Goal: Task Accomplishment & Management: Manage account settings

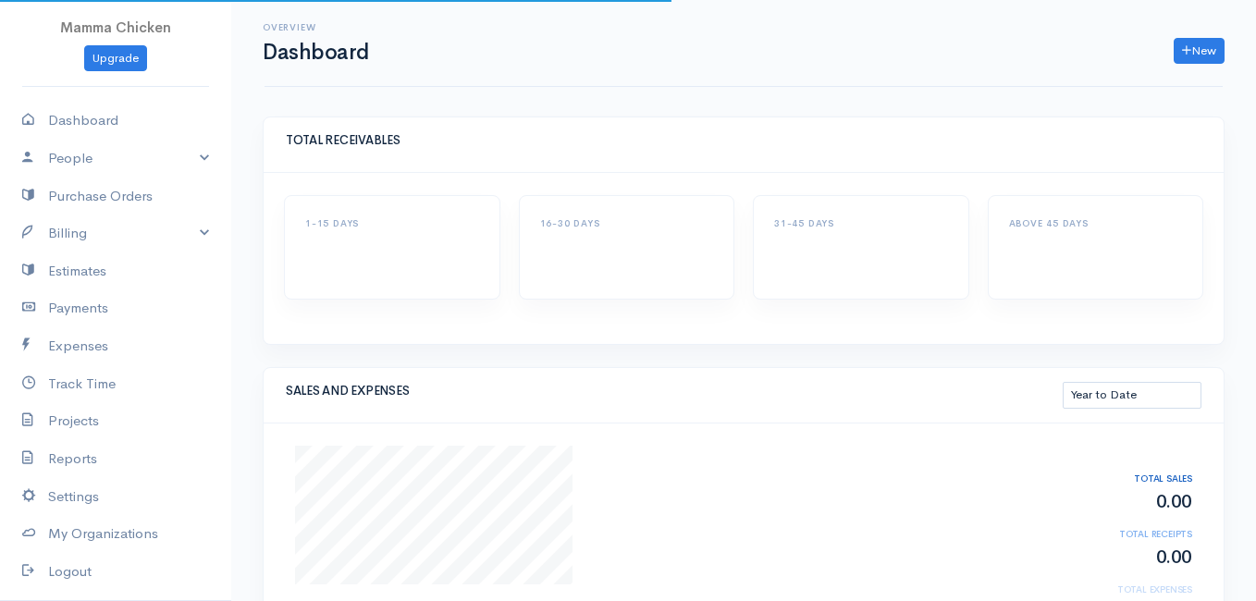
select select "thistoyear"
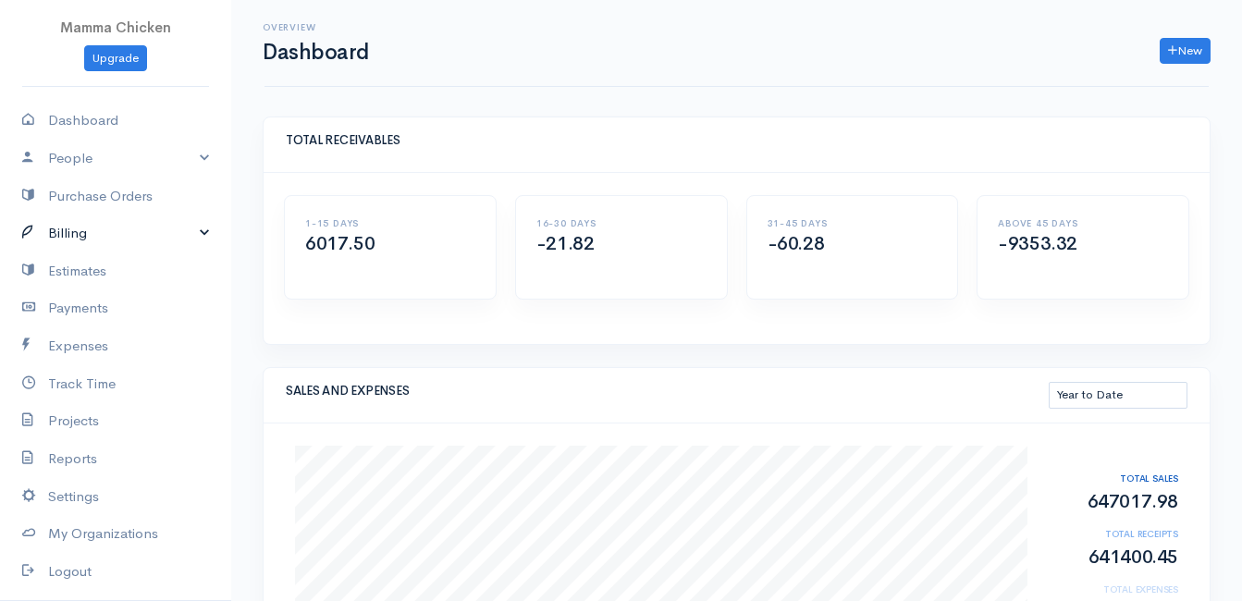
click at [74, 228] on link "Billing" at bounding box center [115, 234] width 231 height 38
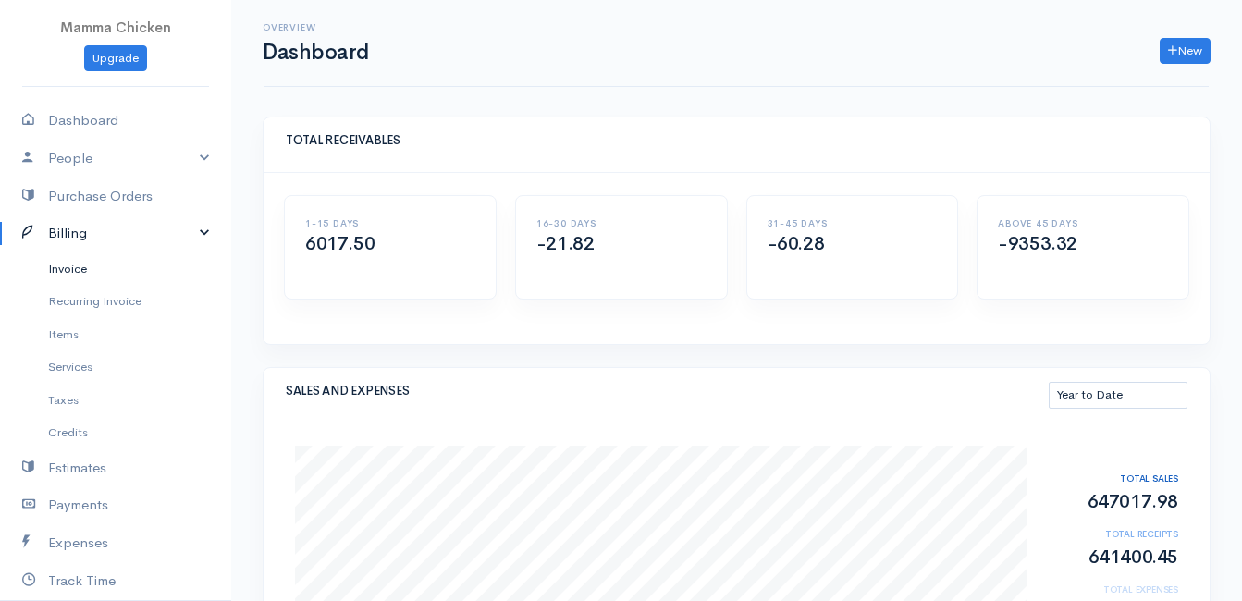
click at [78, 270] on link "Invoice" at bounding box center [115, 269] width 231 height 33
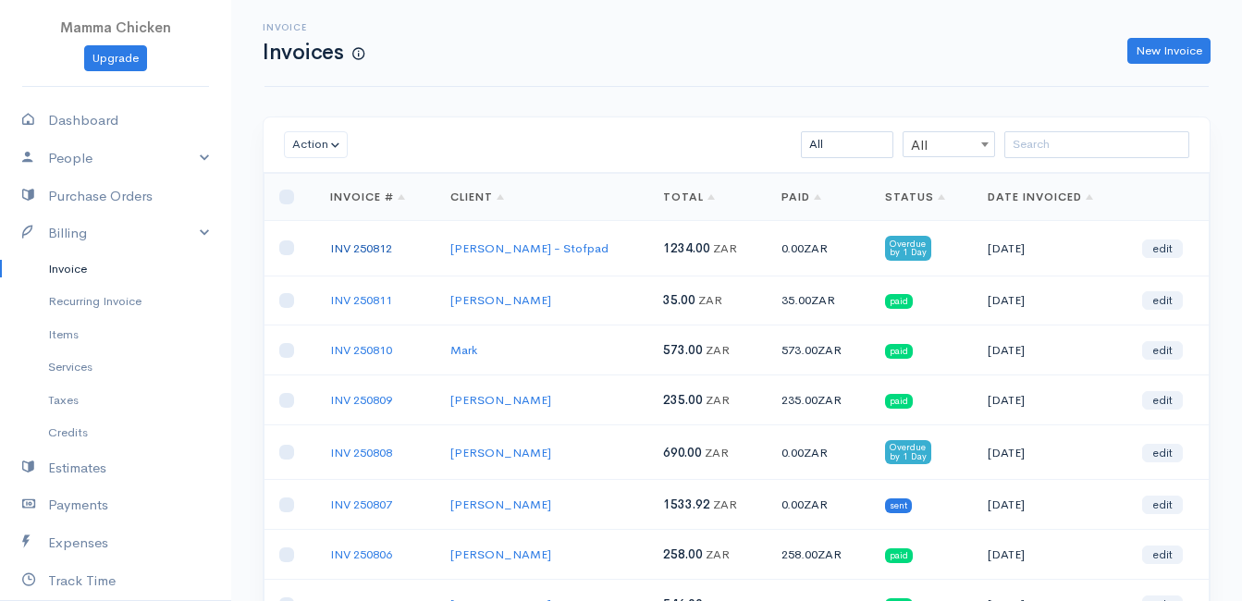
click at [359, 243] on link "INV 250812" at bounding box center [361, 248] width 62 height 16
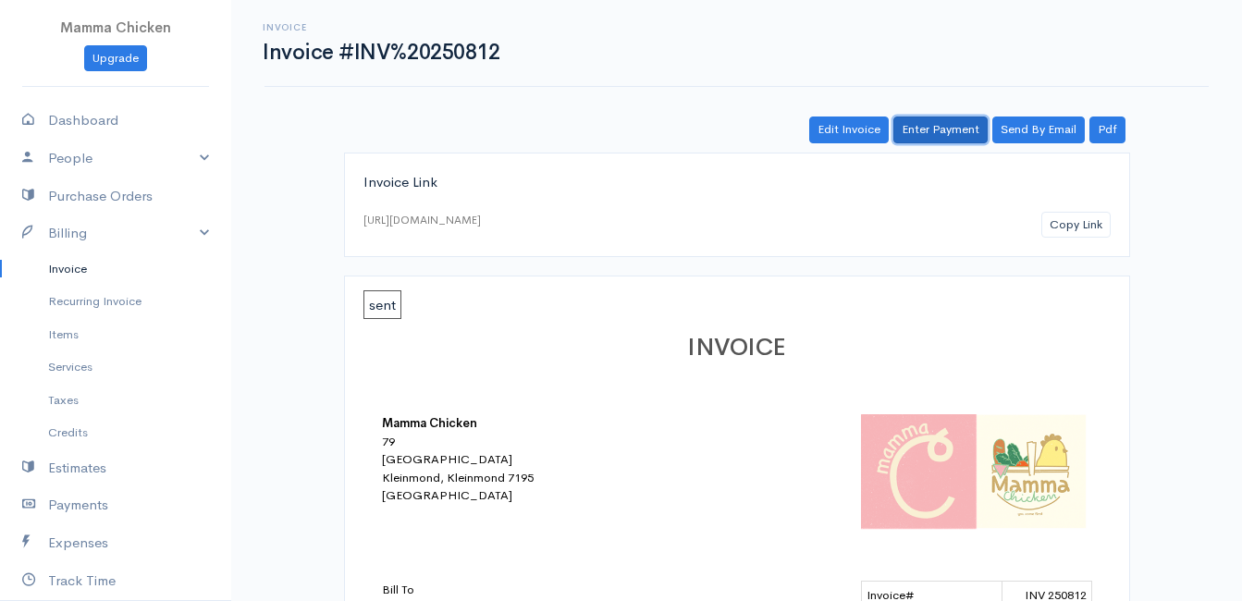
click at [951, 126] on link "Enter Payment" at bounding box center [940, 130] width 94 height 27
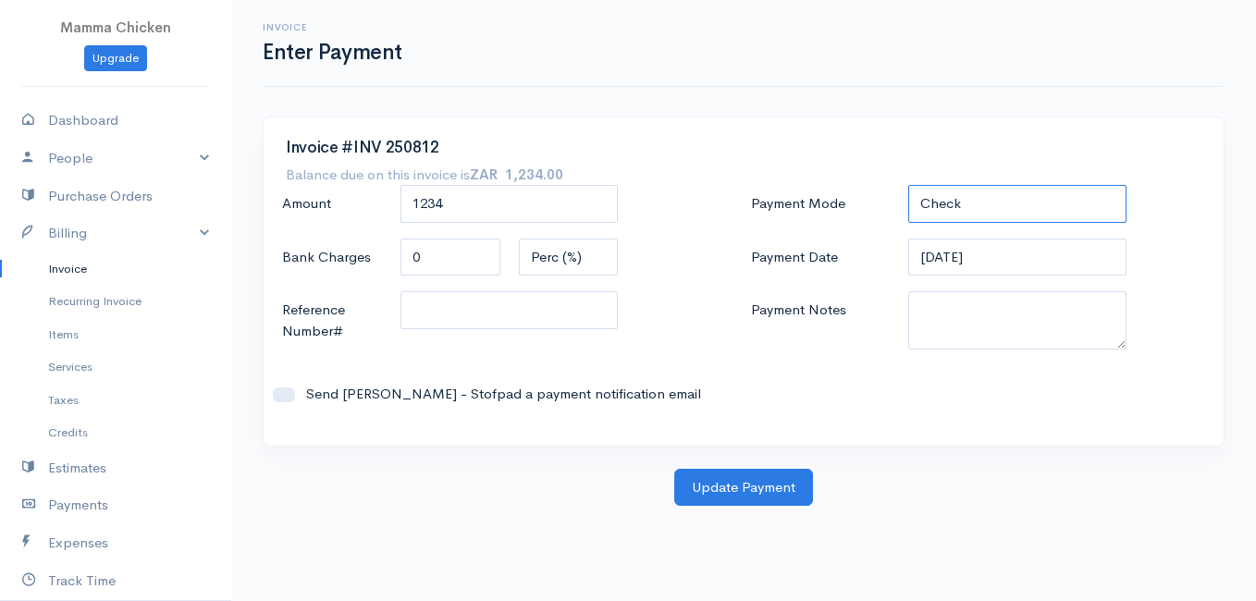
click at [967, 209] on select "Check Bank Transfer Credit Cash Debit ACH VISA MASTERCARD AMEX DISCOVER DINERS …" at bounding box center [1017, 204] width 218 height 38
select select "Bank Transfer"
click at [908, 185] on select "Check Bank Transfer Credit Cash Debit ACH VISA MASTERCARD AMEX DISCOVER DINERS …" at bounding box center [1017, 204] width 218 height 38
click at [734, 483] on button "Update Payment" at bounding box center [743, 488] width 139 height 38
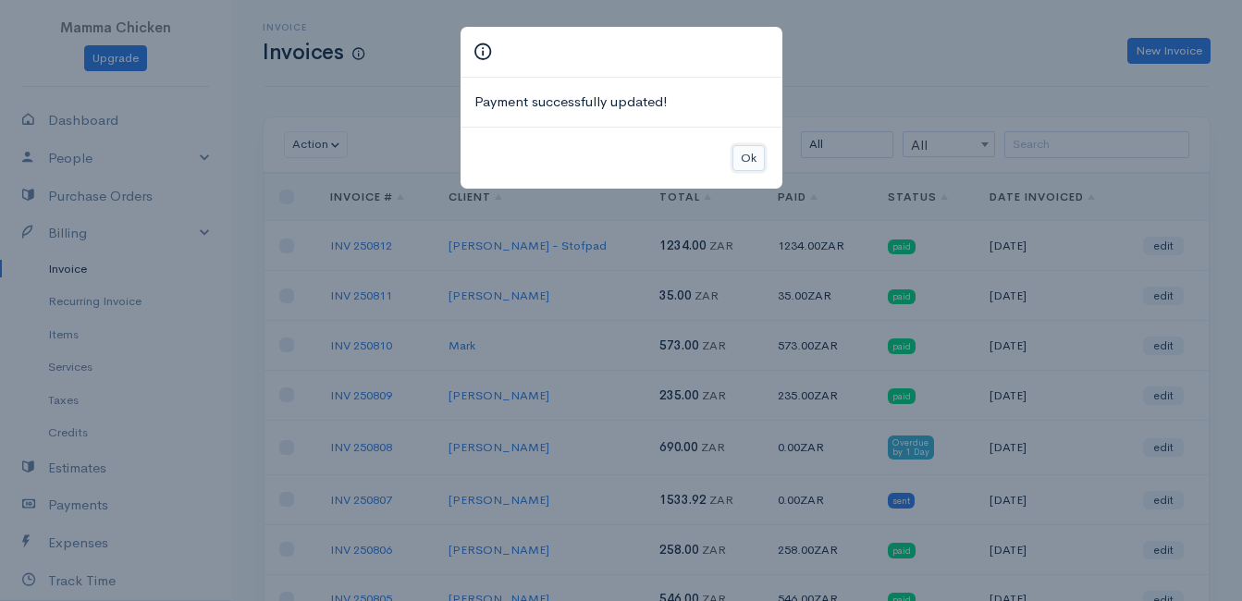
click at [749, 160] on button "Ok" at bounding box center [749, 158] width 32 height 27
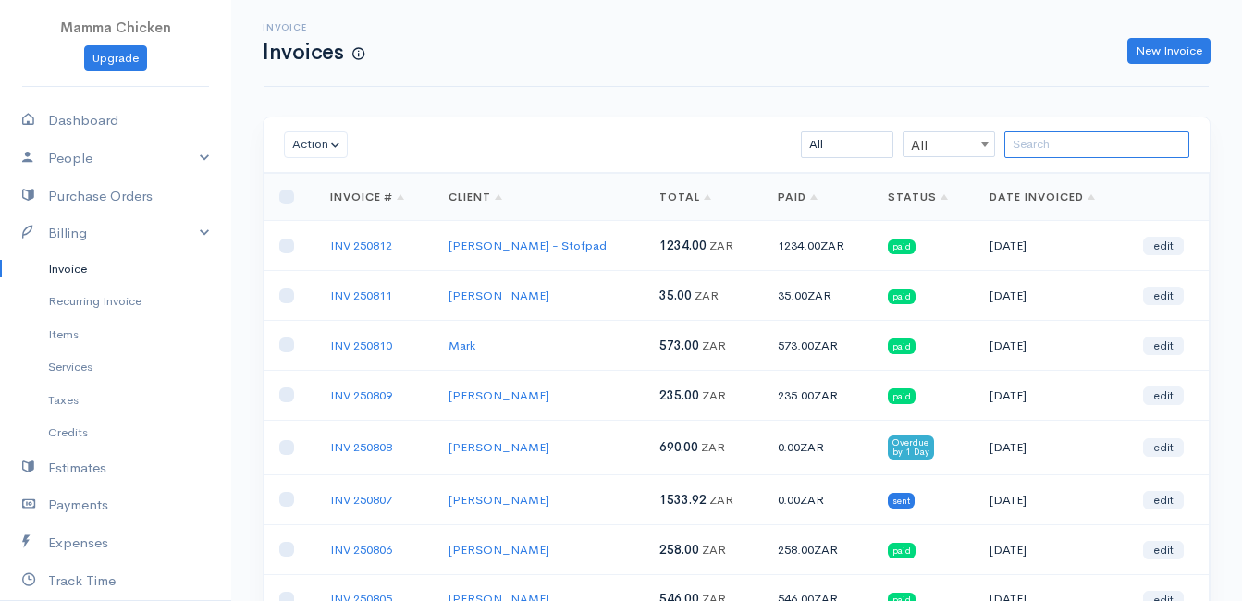
click at [1031, 137] on input "search" at bounding box center [1096, 144] width 185 height 27
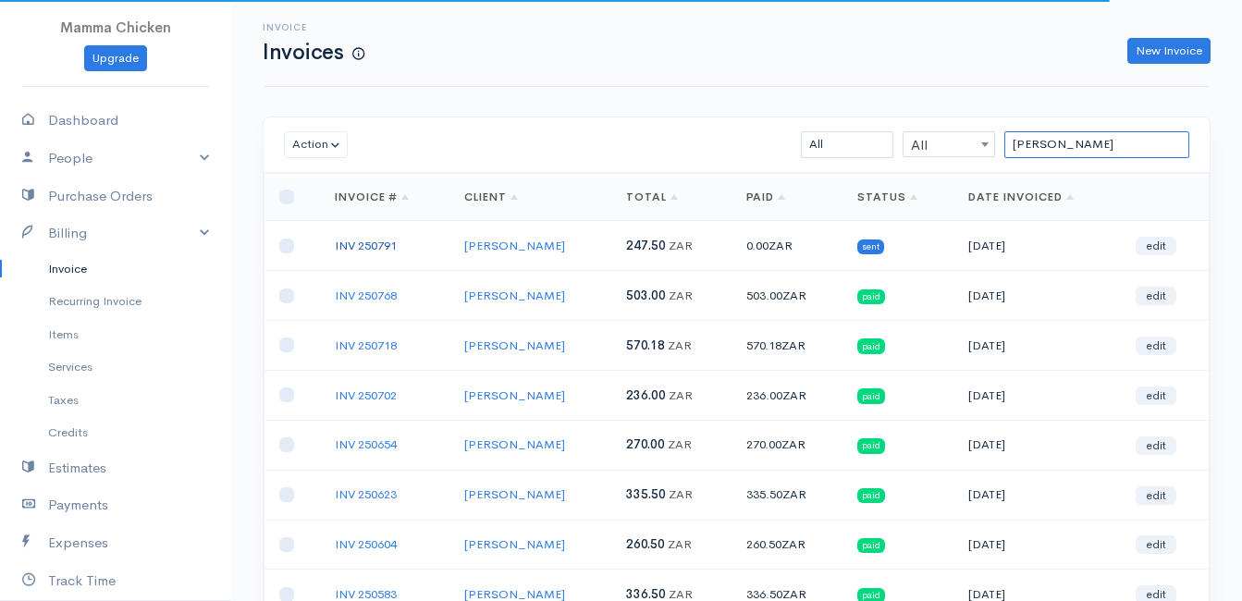
type input "[PERSON_NAME]"
click at [356, 241] on link "INV 250791" at bounding box center [366, 246] width 62 height 16
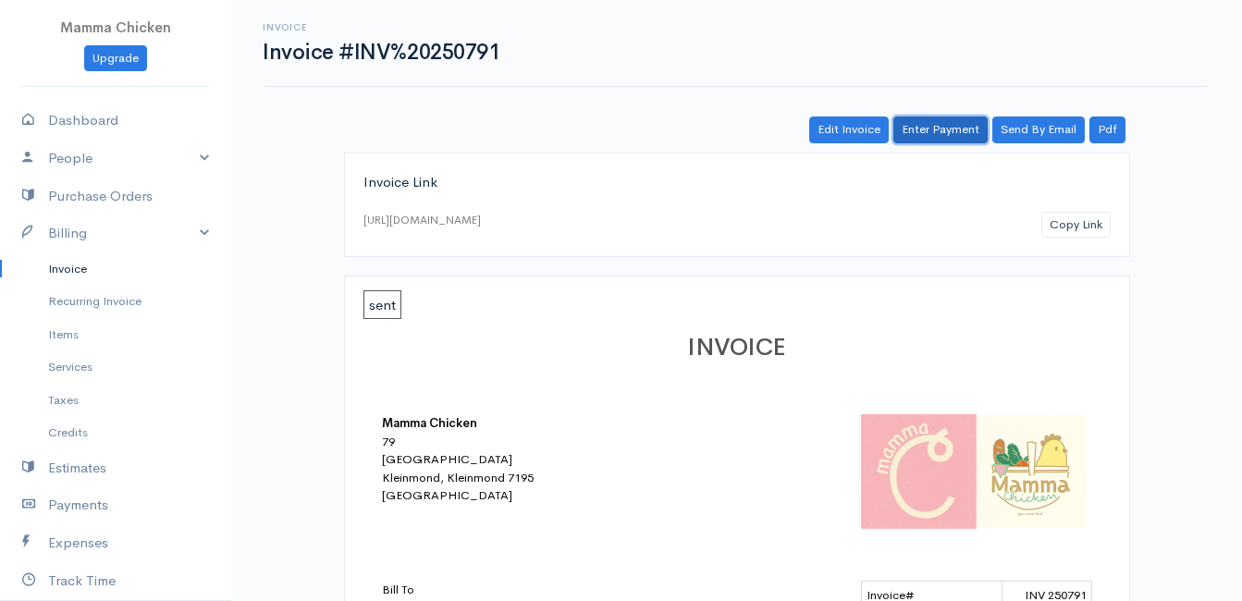
click at [938, 129] on link "Enter Payment" at bounding box center [940, 130] width 94 height 27
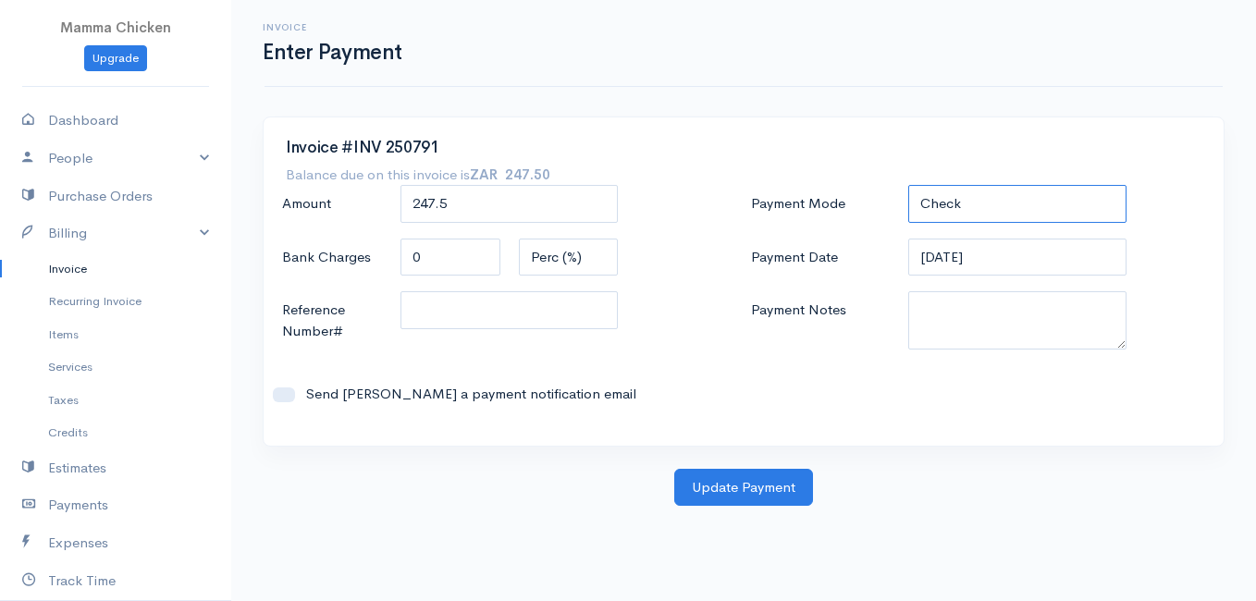
click at [975, 203] on select "Check Bank Transfer Credit Cash Debit ACH VISA MASTERCARD AMEX DISCOVER DINERS …" at bounding box center [1017, 204] width 218 height 38
select select "Bank Transfer"
click at [908, 185] on select "Check Bank Transfer Credit Cash Debit ACH VISA MASTERCARD AMEX DISCOVER DINERS …" at bounding box center [1017, 204] width 218 height 38
click at [766, 483] on button "Update Payment" at bounding box center [743, 488] width 139 height 38
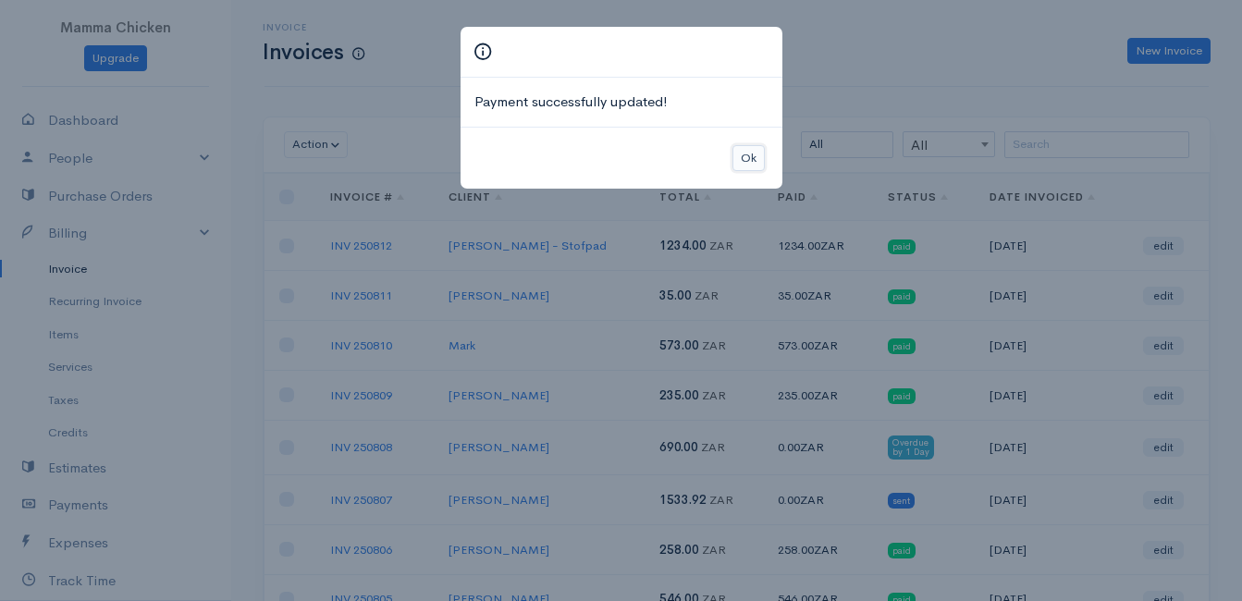
click at [746, 160] on button "Ok" at bounding box center [749, 158] width 32 height 27
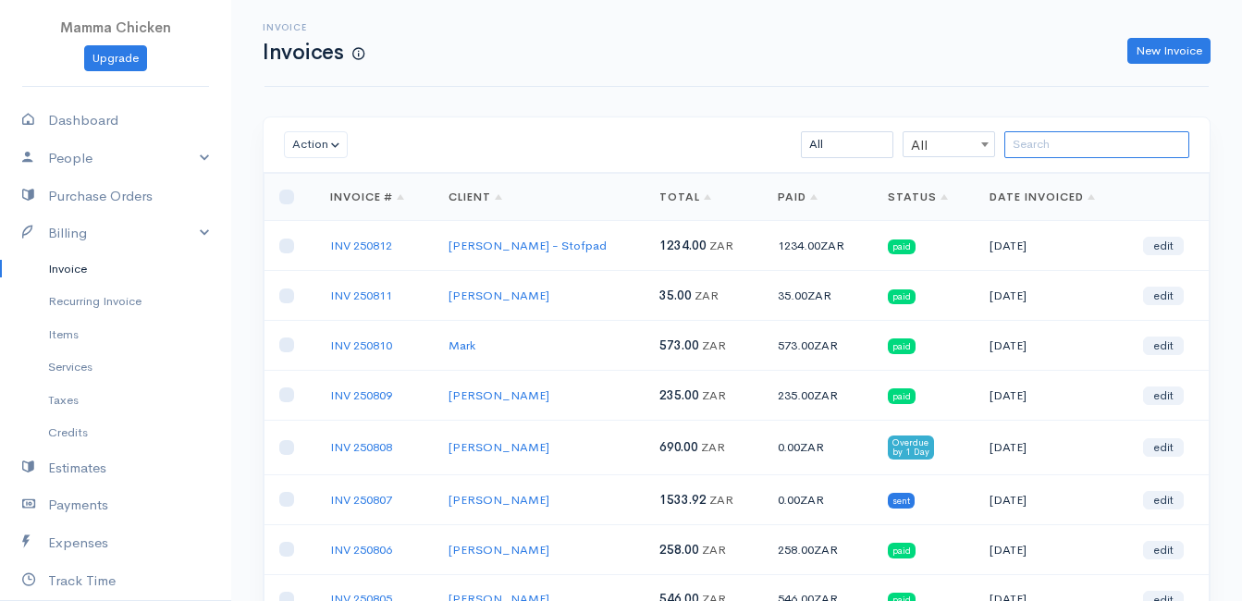
click at [1099, 142] on input "search" at bounding box center [1096, 144] width 185 height 27
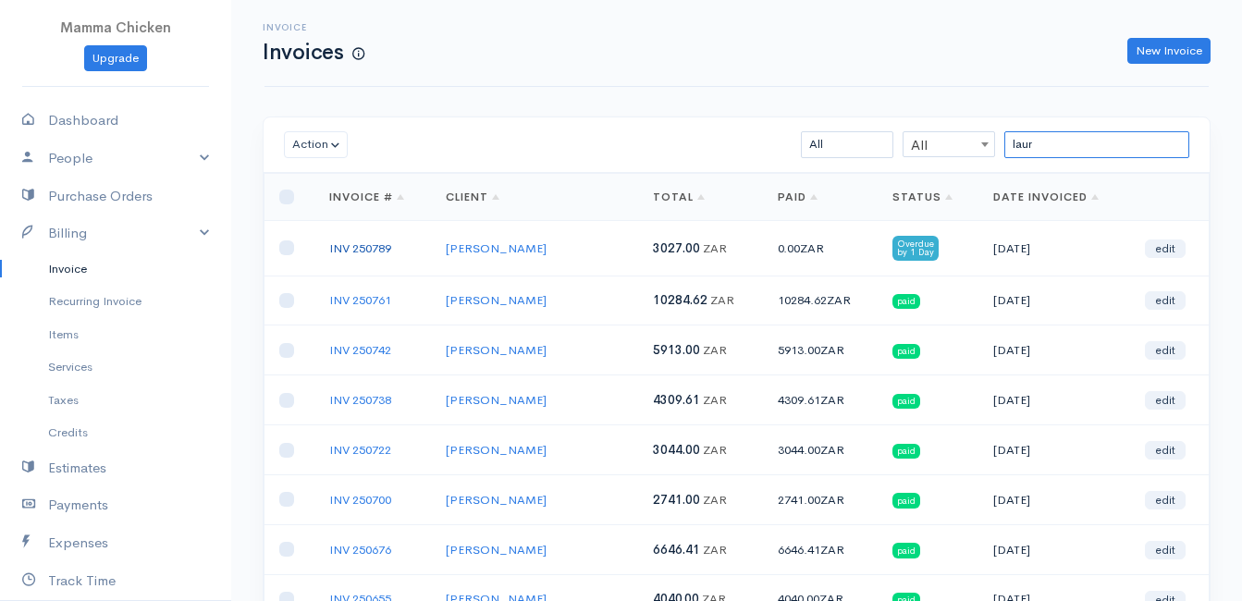
type input "laur"
click at [367, 251] on link "INV 250789" at bounding box center [360, 248] width 62 height 16
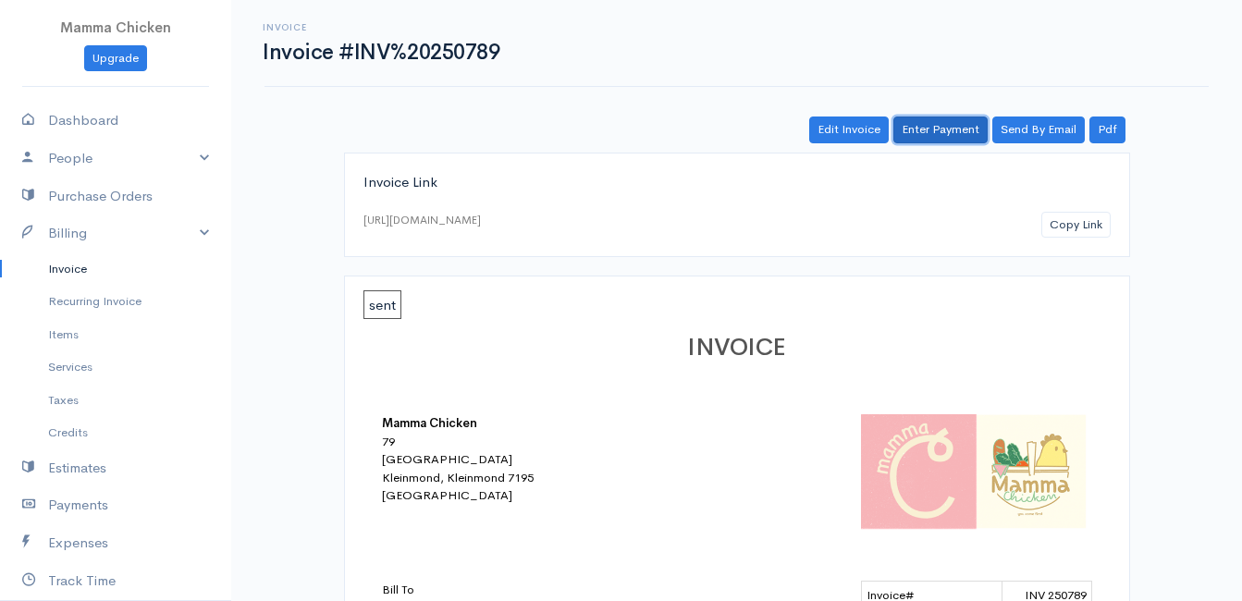
click at [933, 134] on link "Enter Payment" at bounding box center [940, 130] width 94 height 27
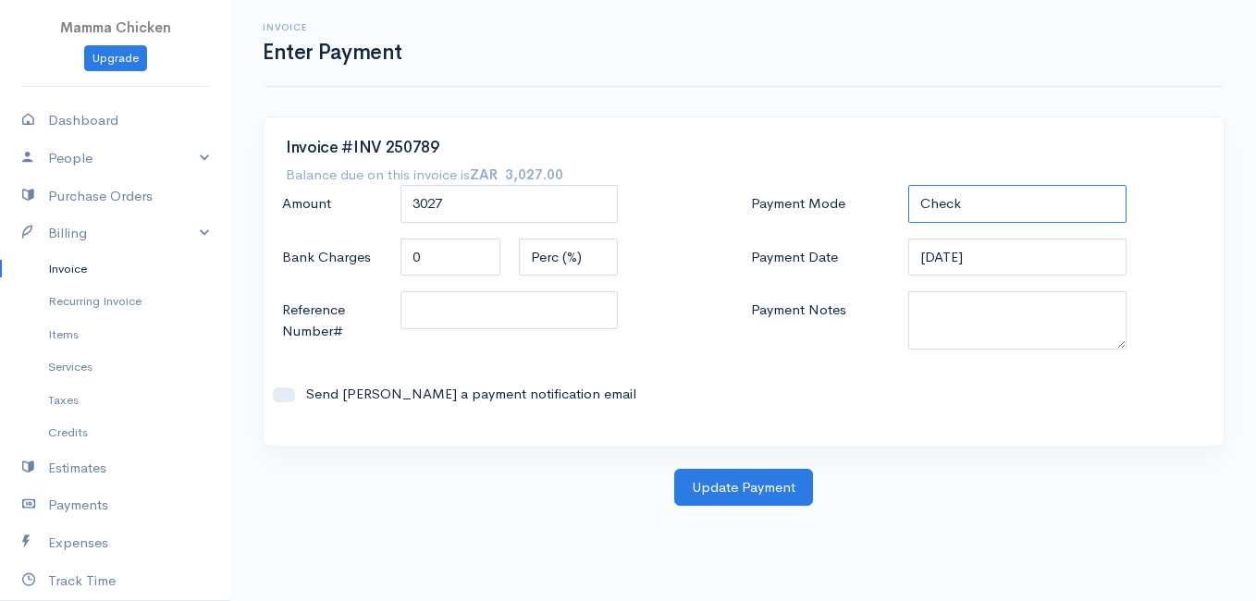
click at [982, 192] on select "Check Bank Transfer Credit Cash Debit ACH VISA MASTERCARD AMEX DISCOVER DINERS …" at bounding box center [1017, 204] width 218 height 38
select select "Bank Transfer"
click at [908, 185] on select "Check Bank Transfer Credit Cash Debit ACH VISA MASTERCARD AMEX DISCOVER DINERS …" at bounding box center [1017, 204] width 218 height 38
click at [1012, 260] on input "[DATE]" at bounding box center [1017, 258] width 218 height 38
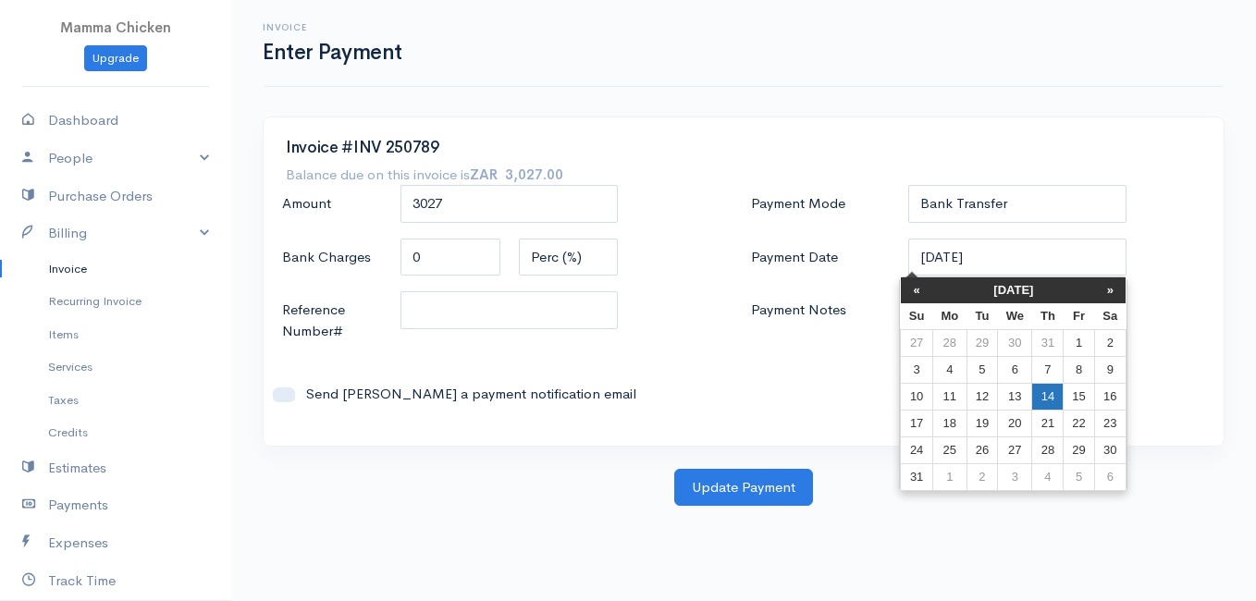
click at [1042, 398] on td "14" at bounding box center [1047, 396] width 31 height 27
type input "[DATE]"
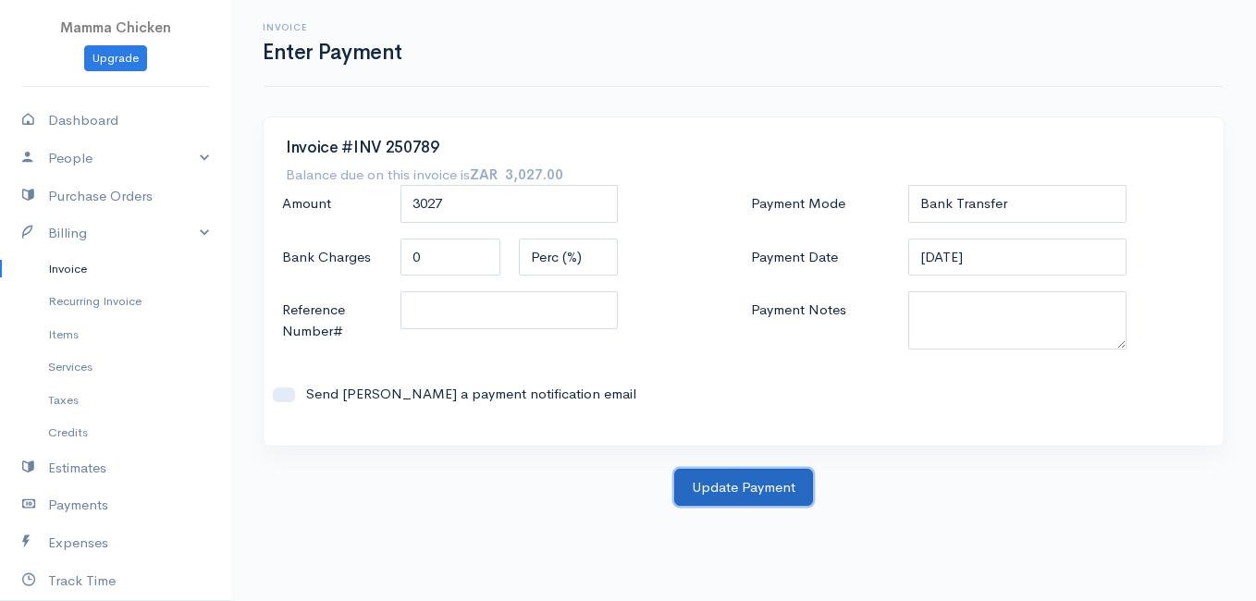
click at [753, 492] on button "Update Payment" at bounding box center [743, 488] width 139 height 38
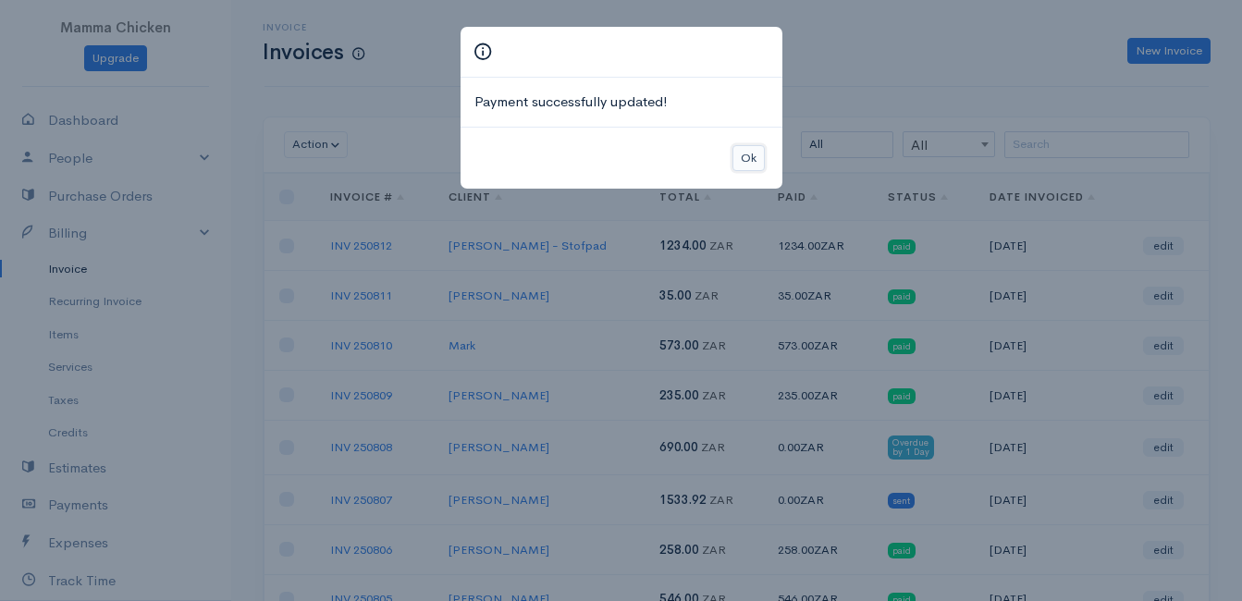
click at [745, 153] on button "Ok" at bounding box center [749, 158] width 32 height 27
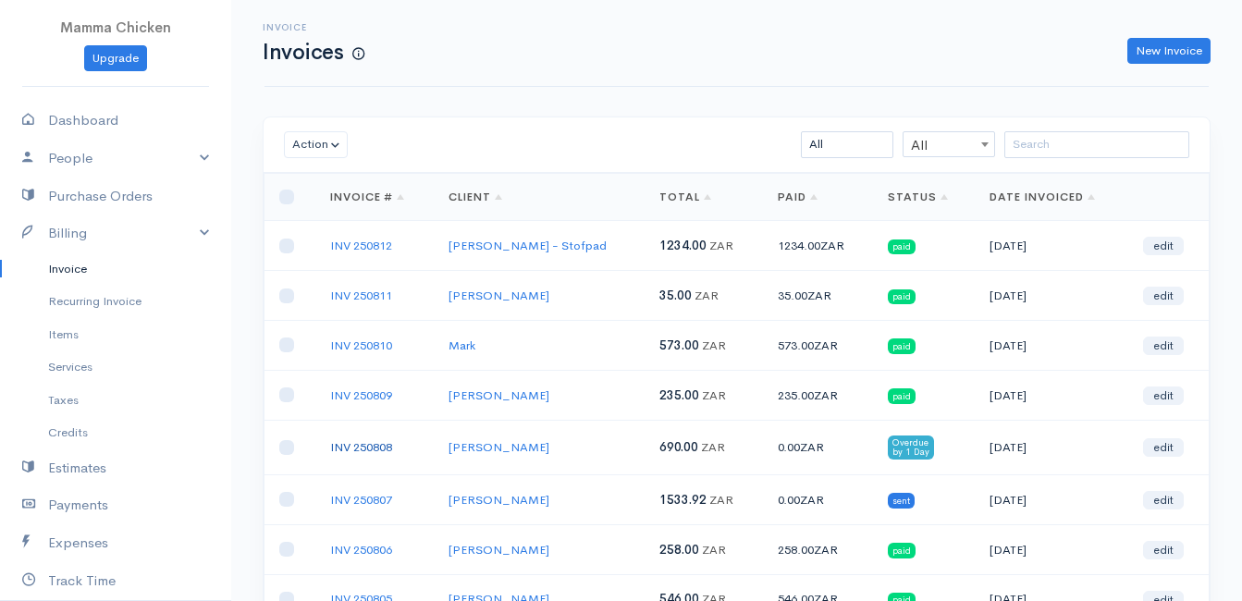
click at [386, 448] on link "INV 250808" at bounding box center [361, 447] width 62 height 16
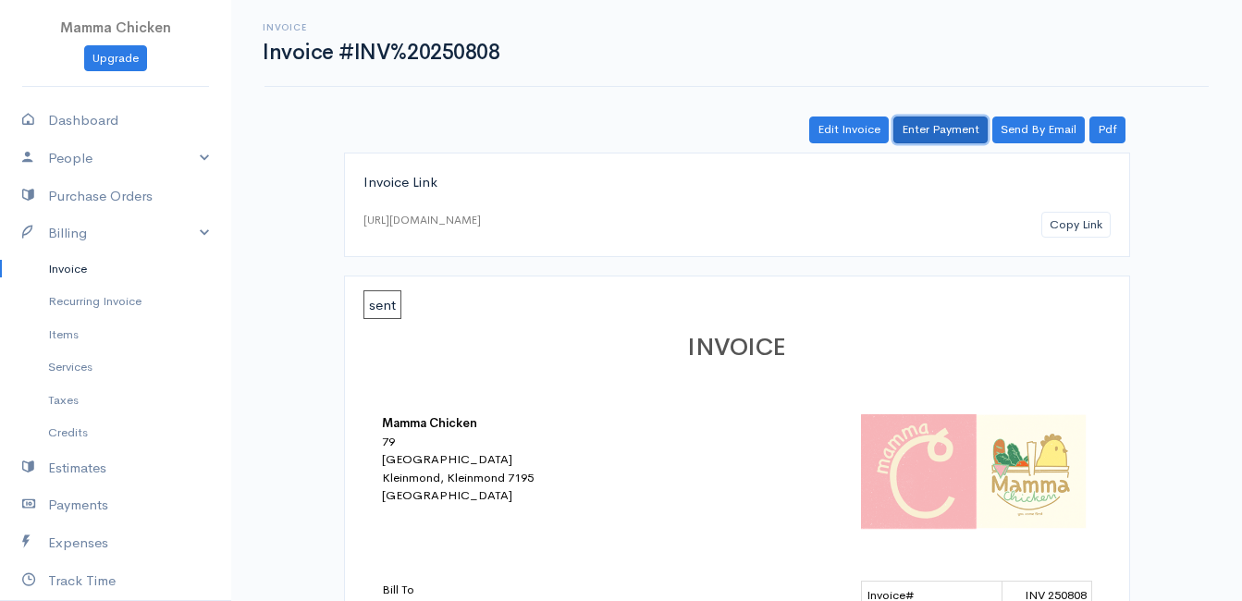
click at [931, 133] on link "Enter Payment" at bounding box center [940, 130] width 94 height 27
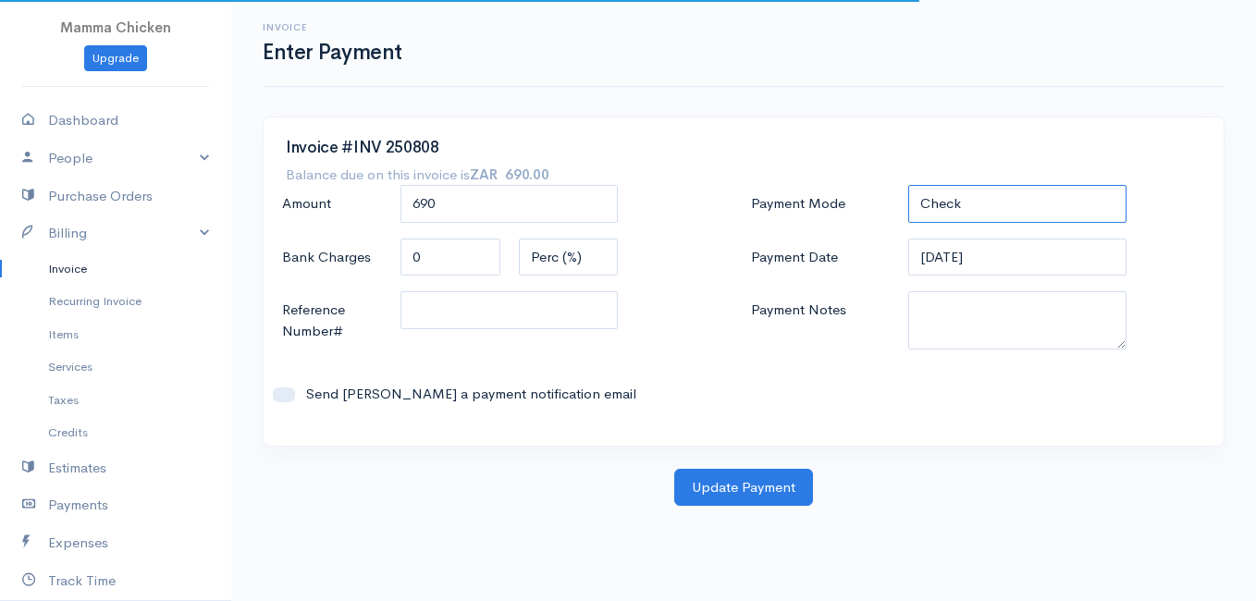
click at [965, 206] on select "Check Bank Transfer Credit Cash Debit ACH VISA MASTERCARD AMEX DISCOVER DINERS …" at bounding box center [1017, 204] width 218 height 38
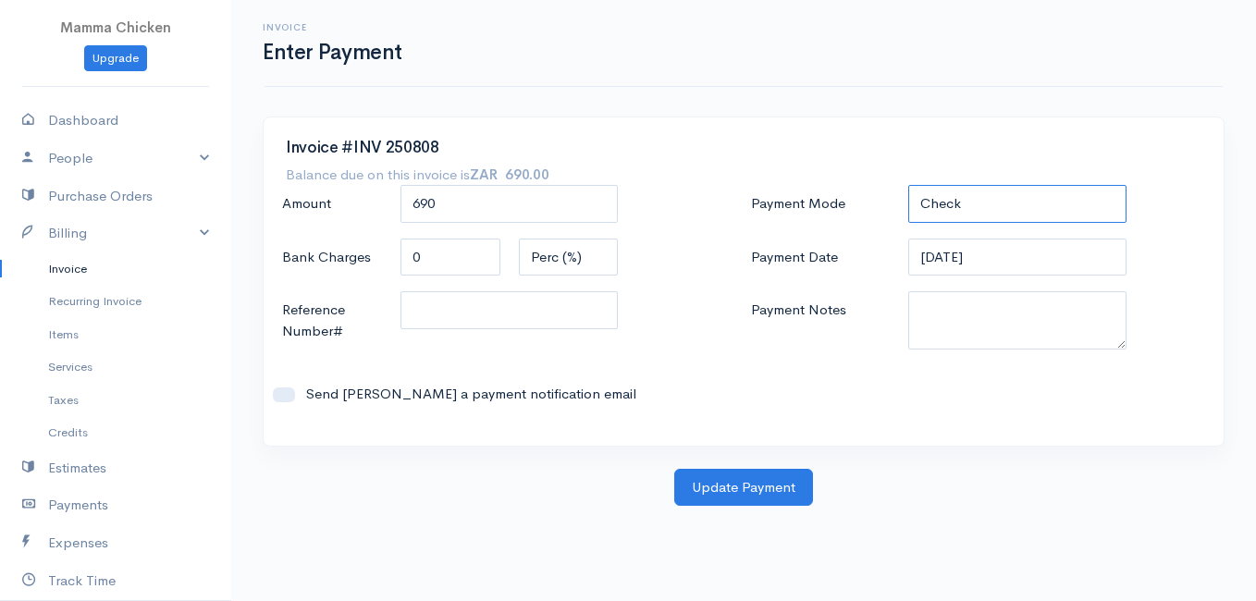
select select "Bank Transfer"
click at [908, 185] on select "Check Bank Transfer Credit Cash Debit ACH VISA MASTERCARD AMEX DISCOVER DINERS …" at bounding box center [1017, 204] width 218 height 38
click at [1020, 267] on input "[DATE]" at bounding box center [1017, 258] width 218 height 38
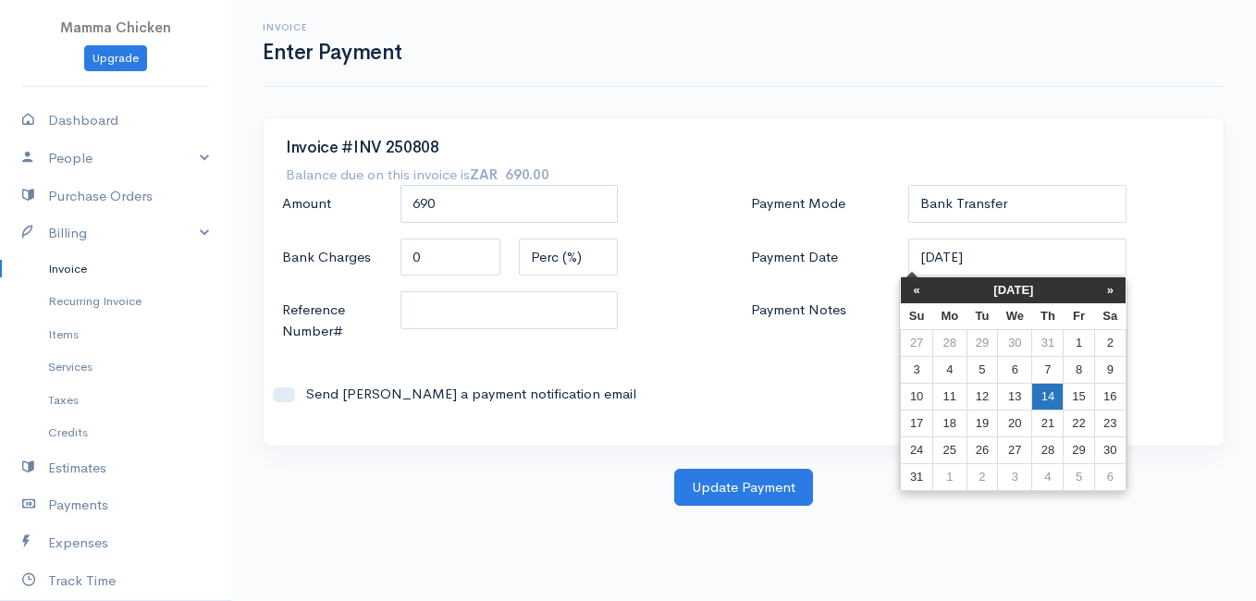
click at [1056, 400] on td "14" at bounding box center [1047, 396] width 31 height 27
type input "[DATE]"
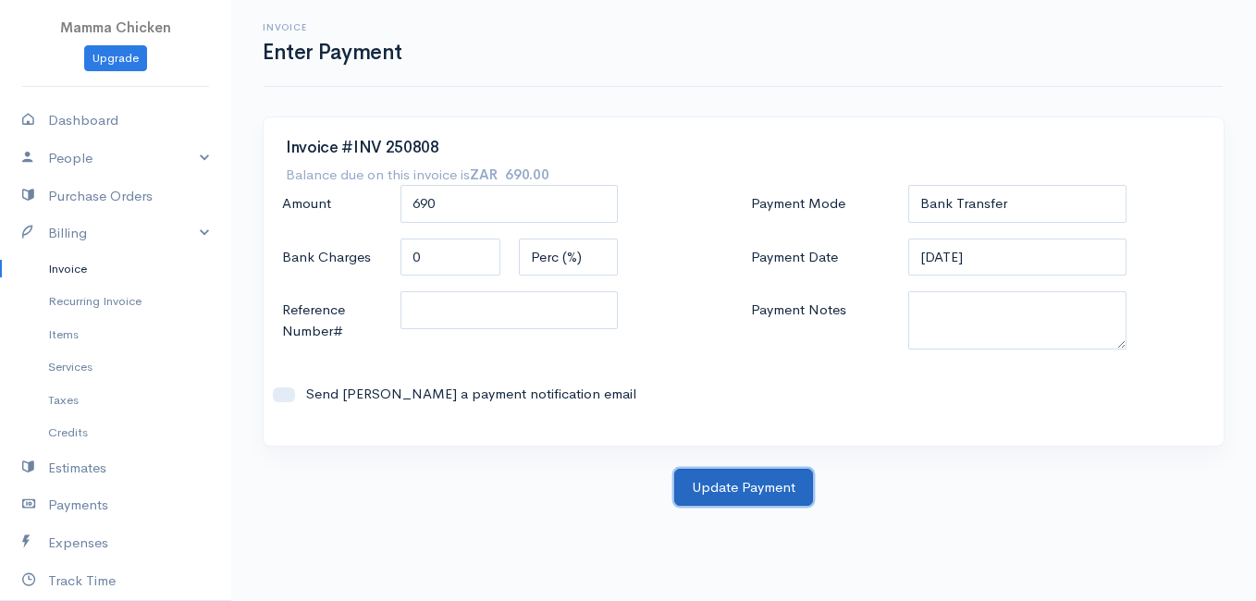
click at [758, 481] on button "Update Payment" at bounding box center [743, 488] width 139 height 38
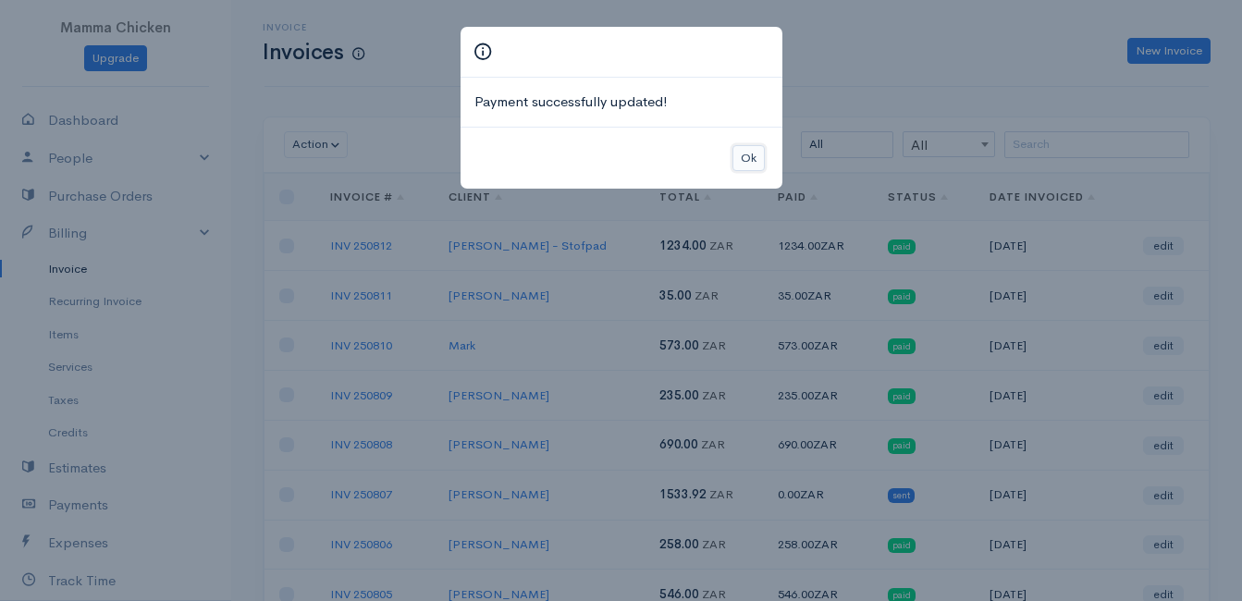
click at [762, 162] on button "Ok" at bounding box center [749, 158] width 32 height 27
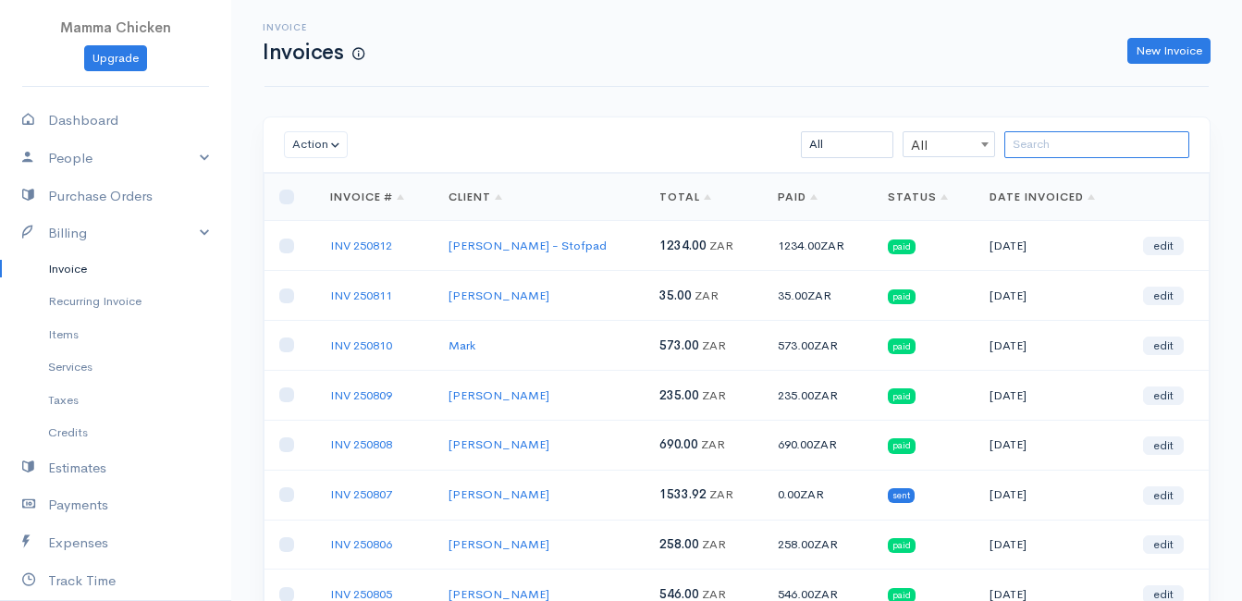
click at [1088, 155] on input "search" at bounding box center [1096, 144] width 185 height 27
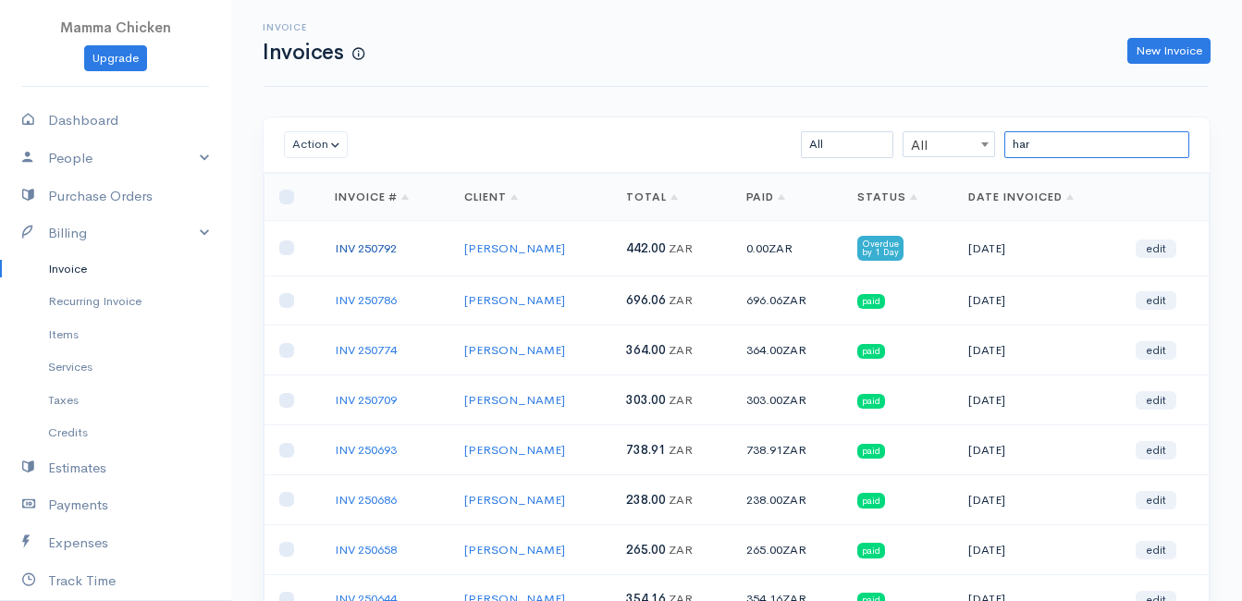
type input "har"
click at [365, 243] on link "INV 250792" at bounding box center [366, 248] width 62 height 16
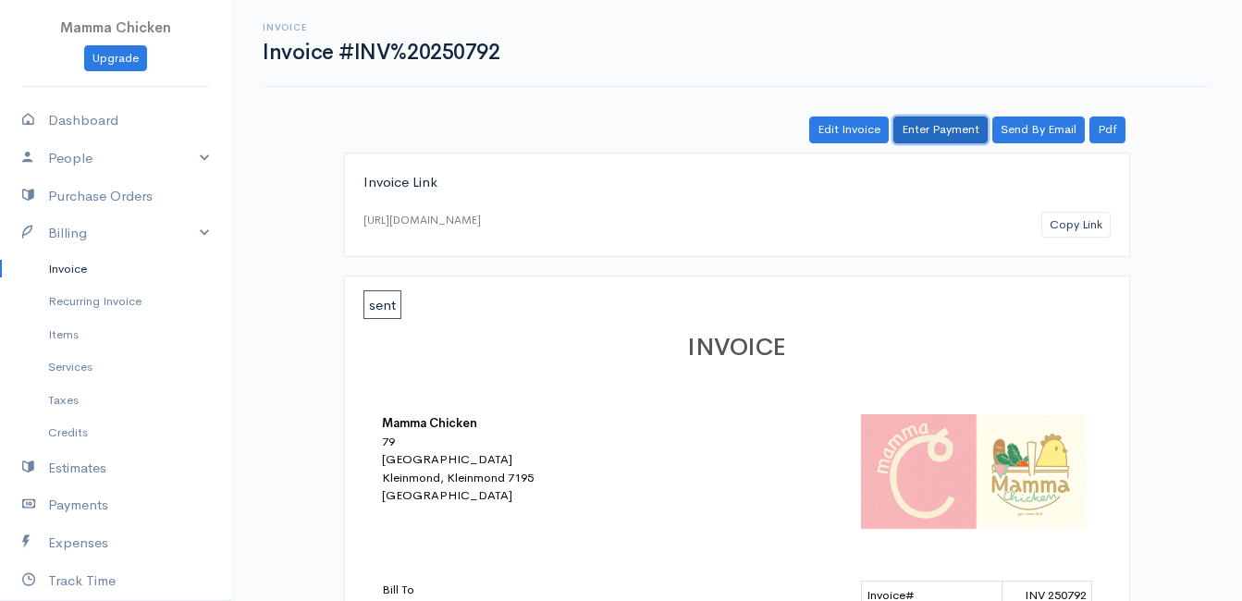
click at [931, 131] on link "Enter Payment" at bounding box center [940, 130] width 94 height 27
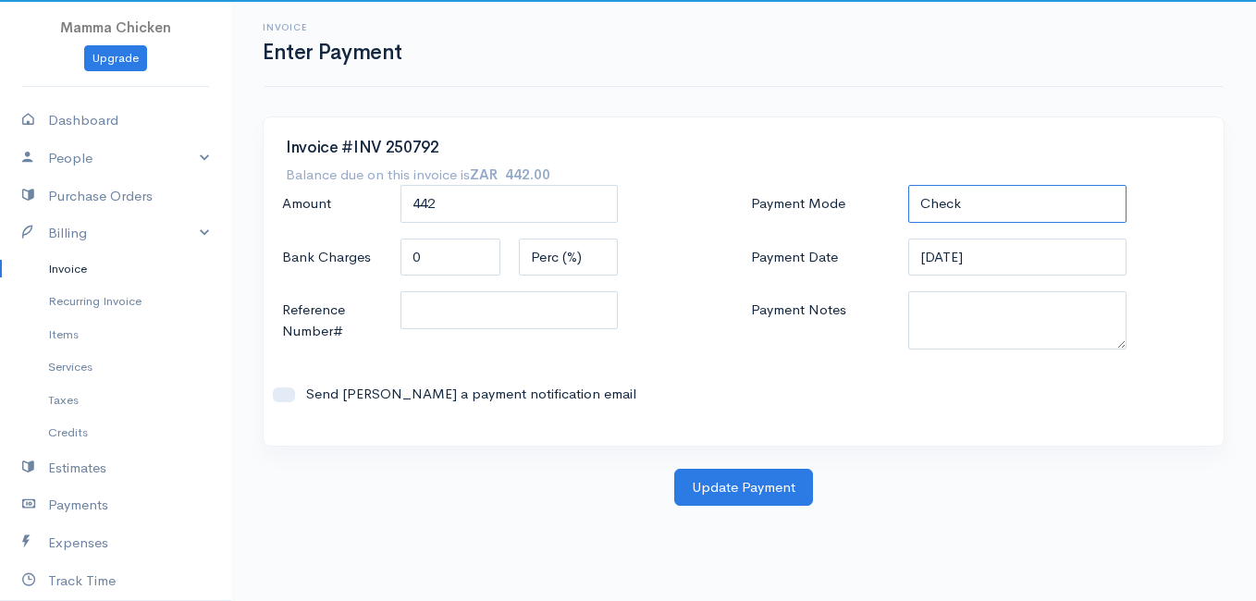
click at [992, 203] on select "Check Bank Transfer Credit Cash Debit ACH VISA MASTERCARD AMEX DISCOVER DINERS …" at bounding box center [1017, 204] width 218 height 38
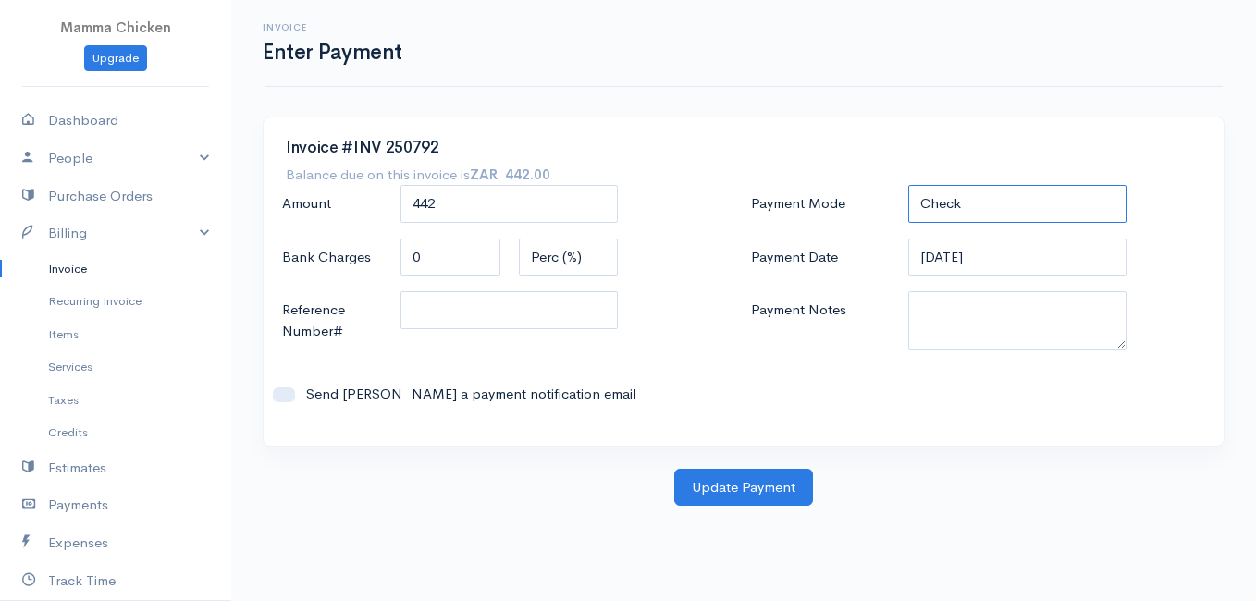
select select "Bank Transfer"
click at [908, 185] on select "Check Bank Transfer Credit Cash Debit ACH VISA MASTERCARD AMEX DISCOVER DINERS …" at bounding box center [1017, 204] width 218 height 38
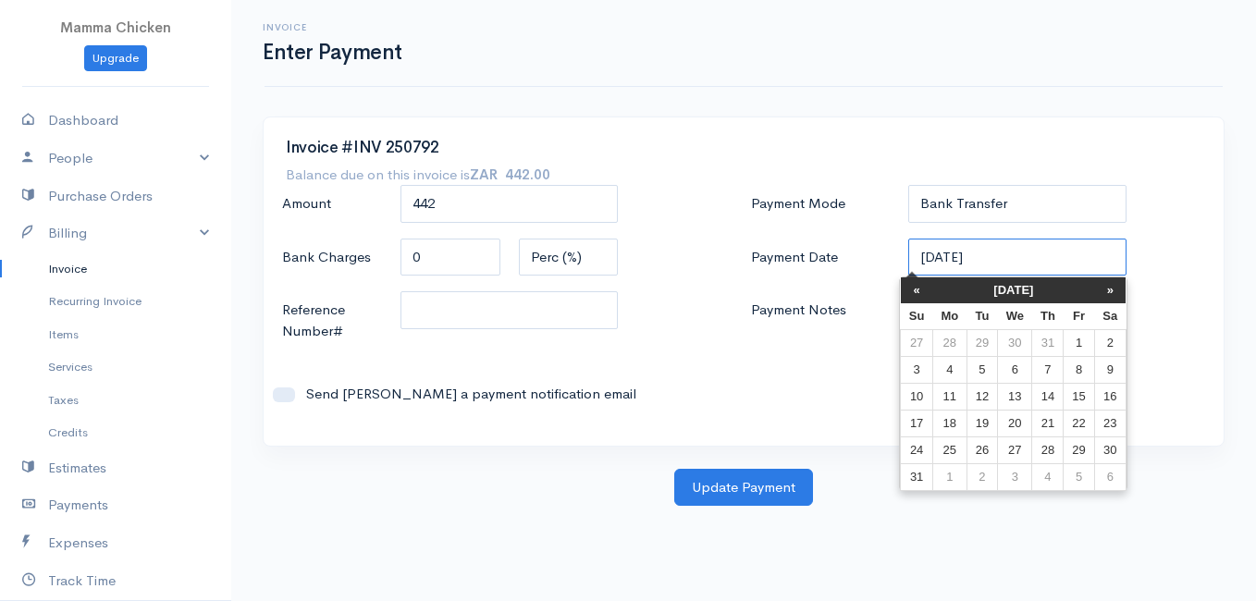
click at [1024, 254] on input "[DATE]" at bounding box center [1017, 258] width 218 height 38
click at [1057, 386] on td "14" at bounding box center [1047, 396] width 31 height 27
type input "[DATE]"
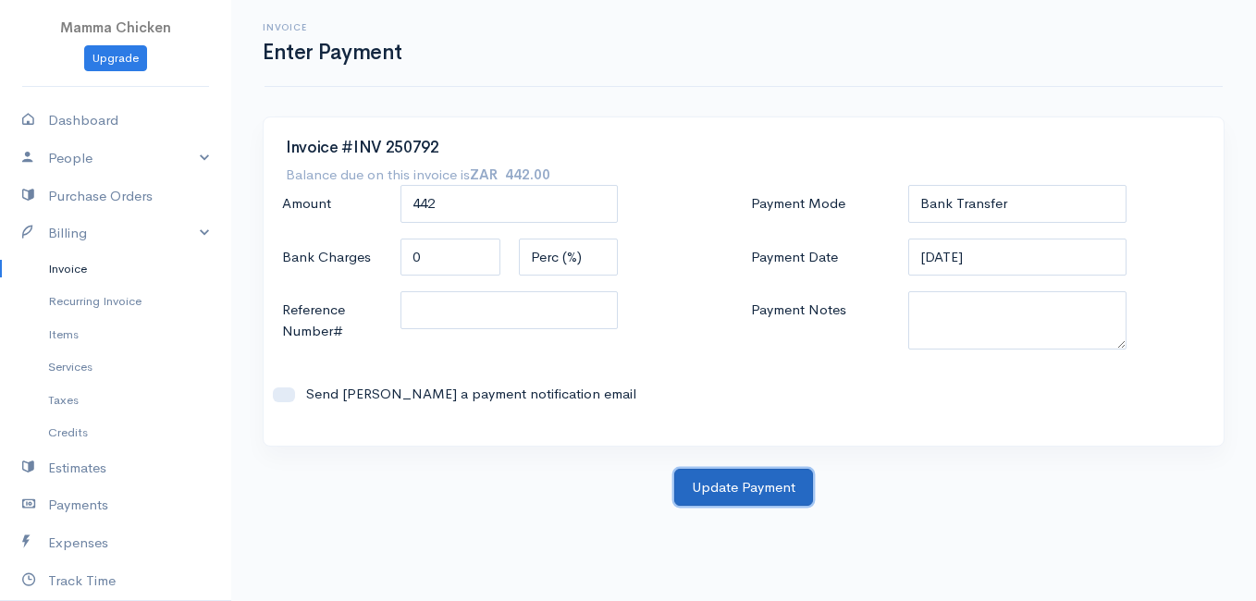
click at [726, 485] on button "Update Payment" at bounding box center [743, 488] width 139 height 38
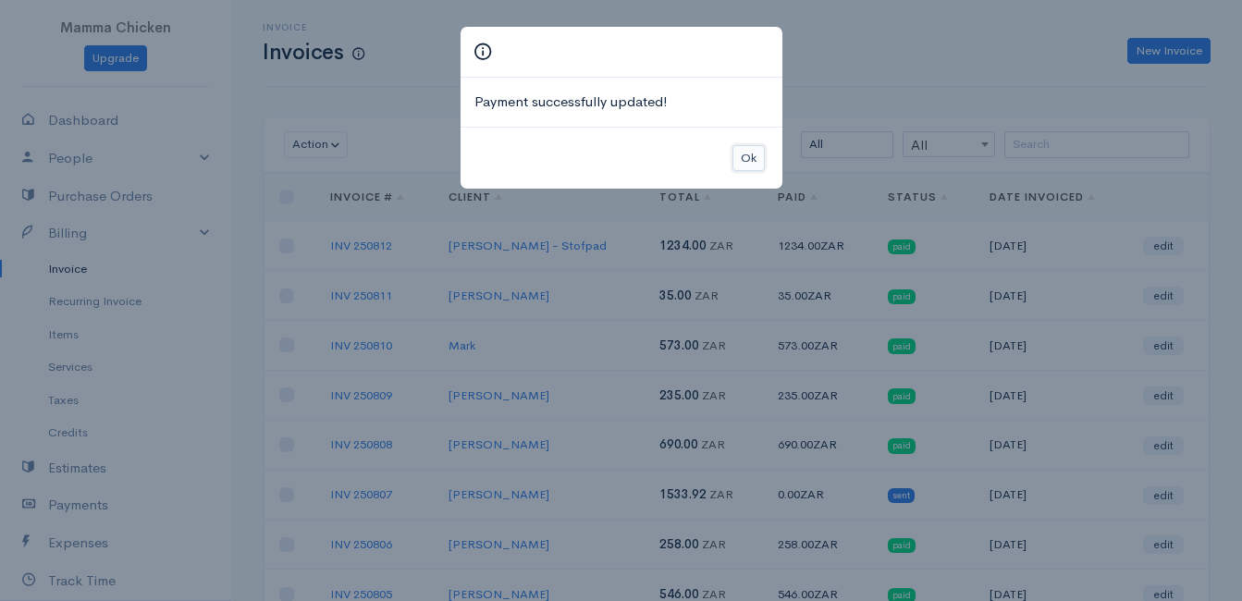
click at [758, 156] on button "Ok" at bounding box center [749, 158] width 32 height 27
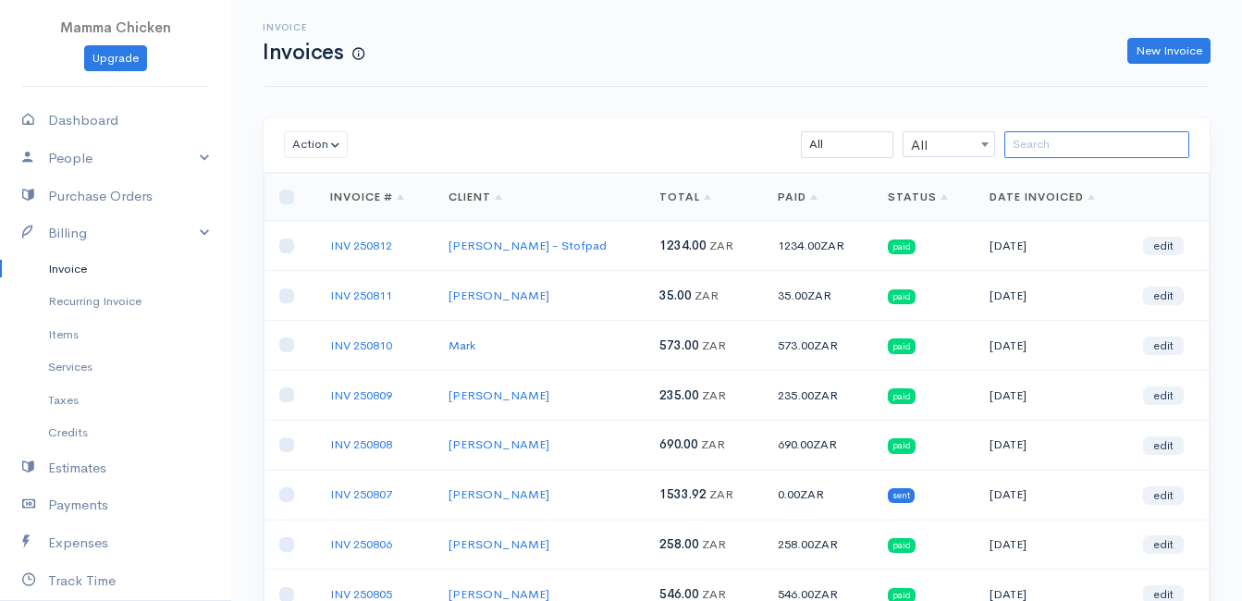
click at [1060, 149] on input "search" at bounding box center [1096, 144] width 185 height 27
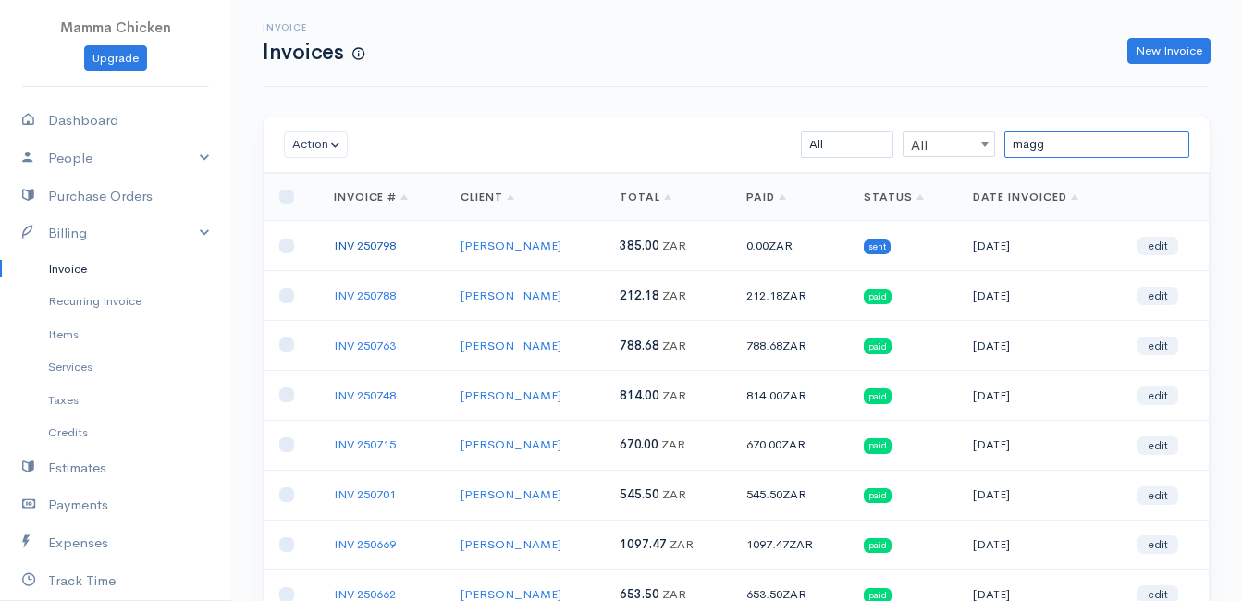
type input "magg"
click at [370, 240] on link "INV 250798" at bounding box center [365, 246] width 62 height 16
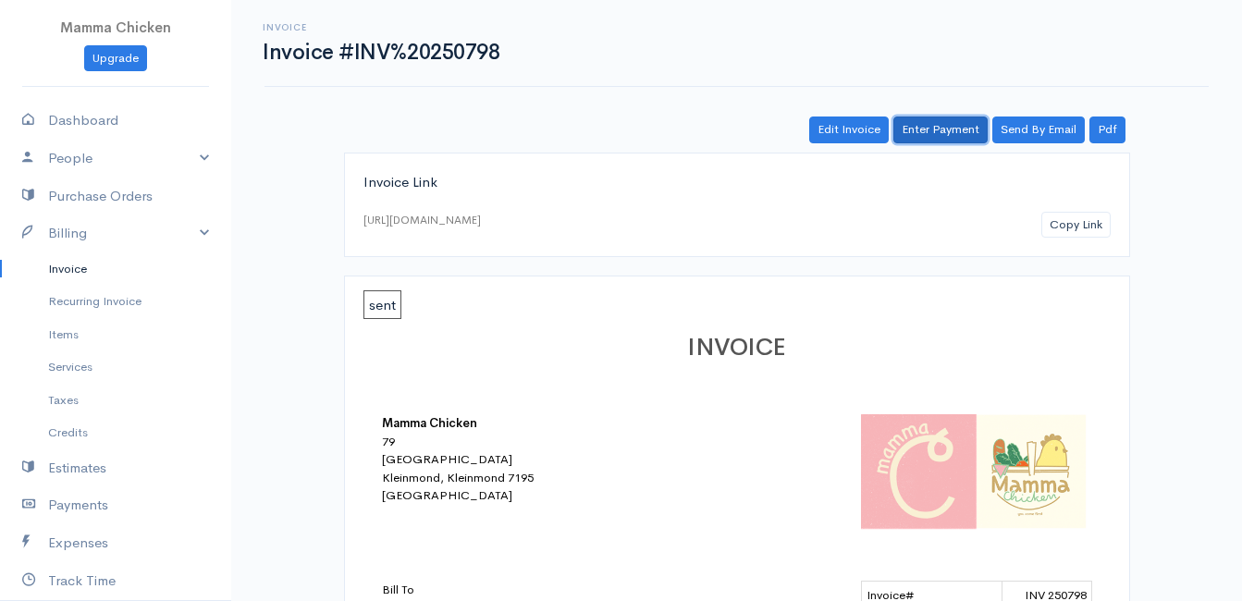
click at [929, 128] on link "Enter Payment" at bounding box center [940, 130] width 94 height 27
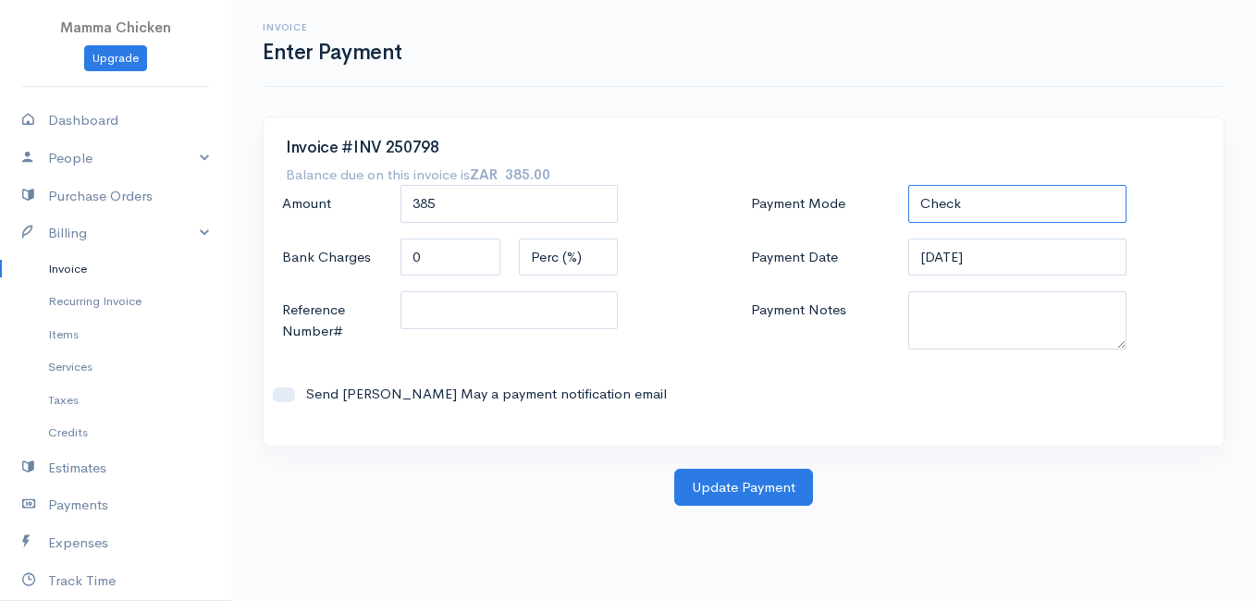
click at [992, 203] on select "Check Bank Transfer Credit Cash Debit ACH VISA MASTERCARD AMEX DISCOVER DINERS …" at bounding box center [1017, 204] width 218 height 38
select select "Bank Transfer"
click at [908, 185] on select "Check Bank Transfer Credit Cash Debit ACH VISA MASTERCARD AMEX DISCOVER DINERS …" at bounding box center [1017, 204] width 218 height 38
click at [1028, 257] on input "[DATE]" at bounding box center [1017, 258] width 218 height 38
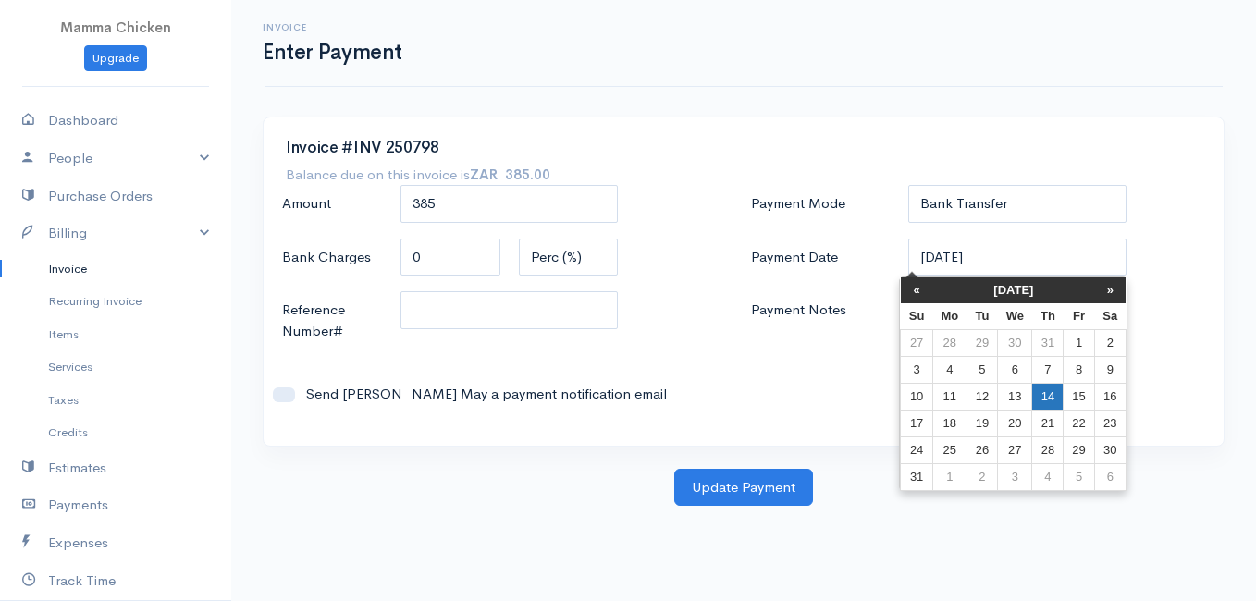
click at [1057, 393] on td "14" at bounding box center [1047, 396] width 31 height 27
type input "[DATE]"
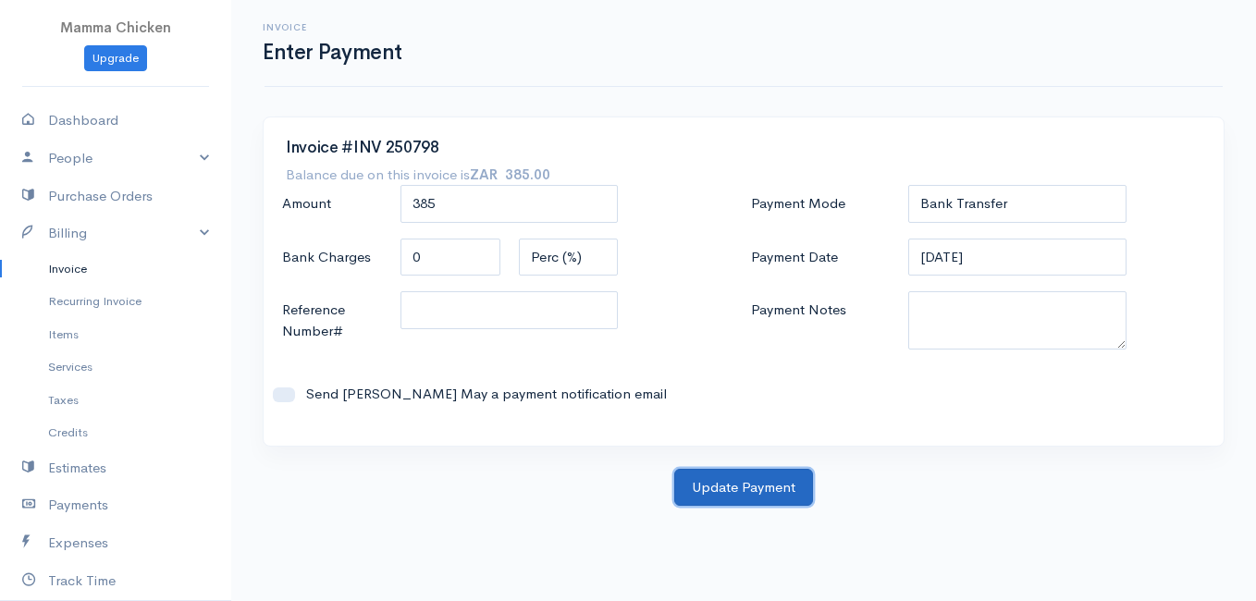
click at [765, 486] on button "Update Payment" at bounding box center [743, 488] width 139 height 38
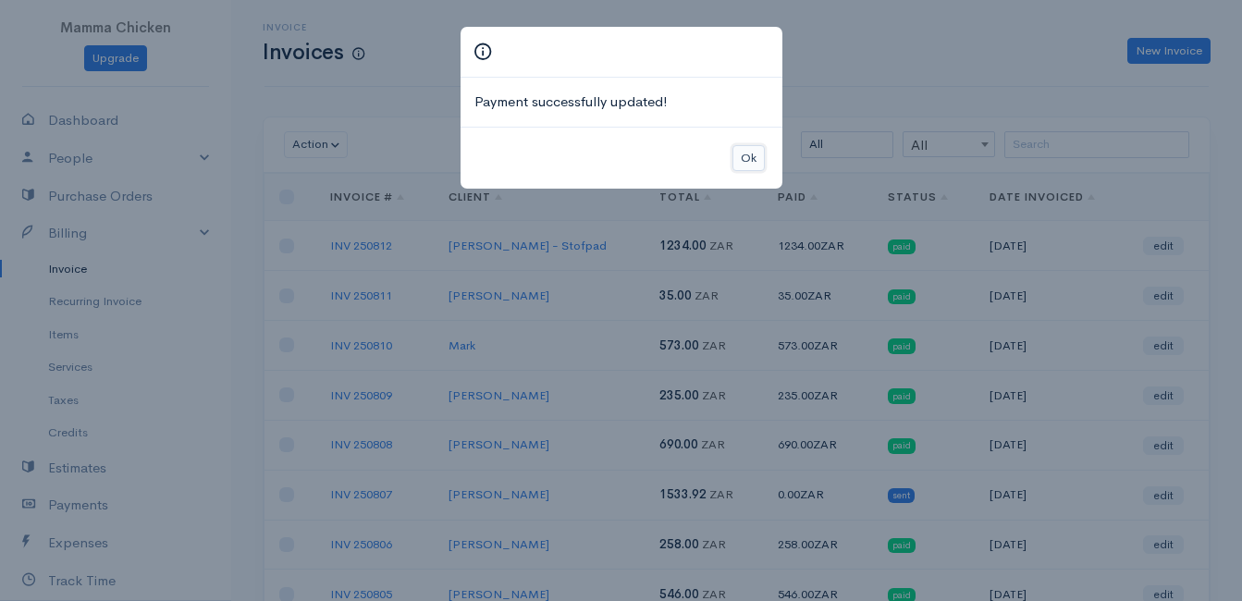
click at [753, 155] on button "Ok" at bounding box center [749, 158] width 32 height 27
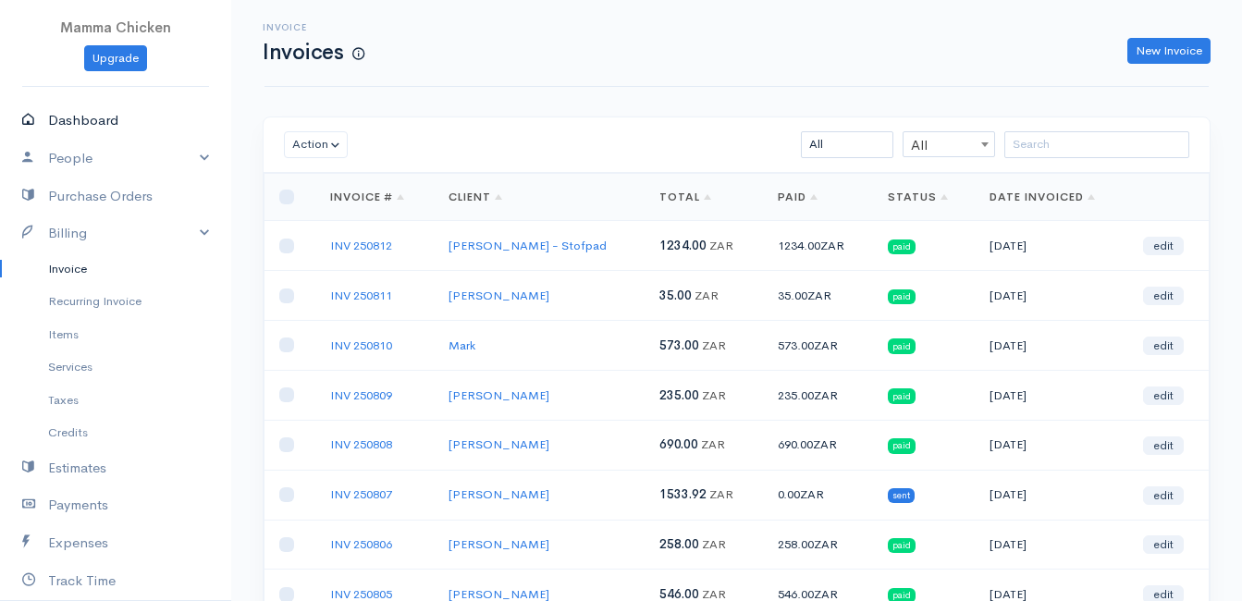
click at [105, 121] on link "Dashboard" at bounding box center [115, 121] width 231 height 38
select select "thistoyear"
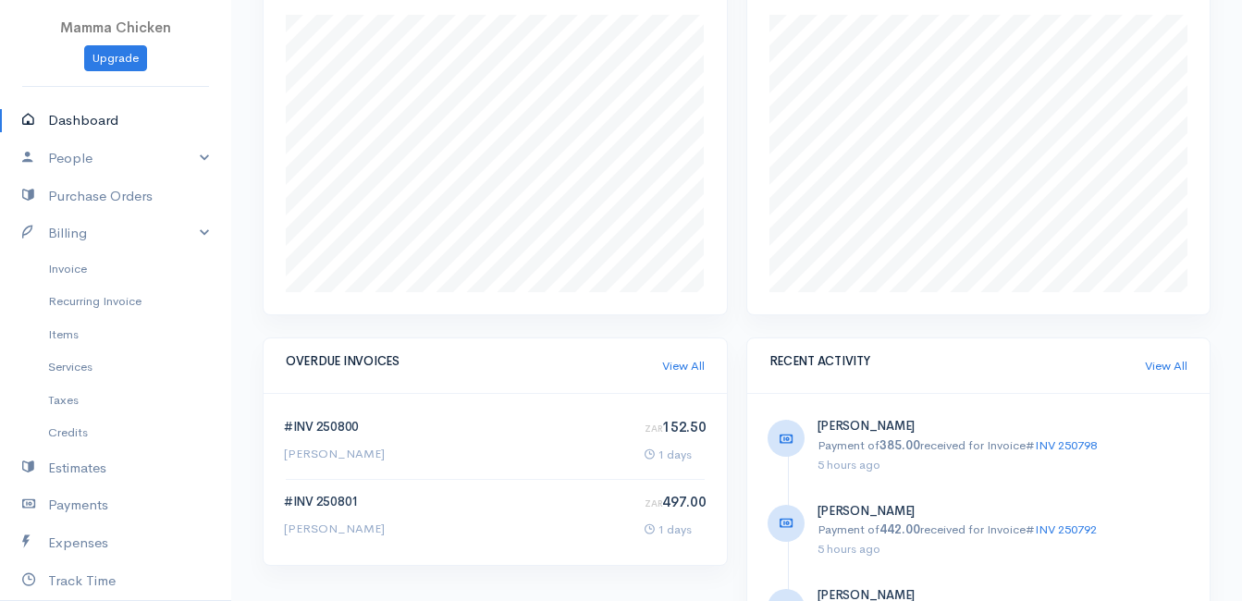
scroll to position [925, 0]
